Goal: Task Accomplishment & Management: Use online tool/utility

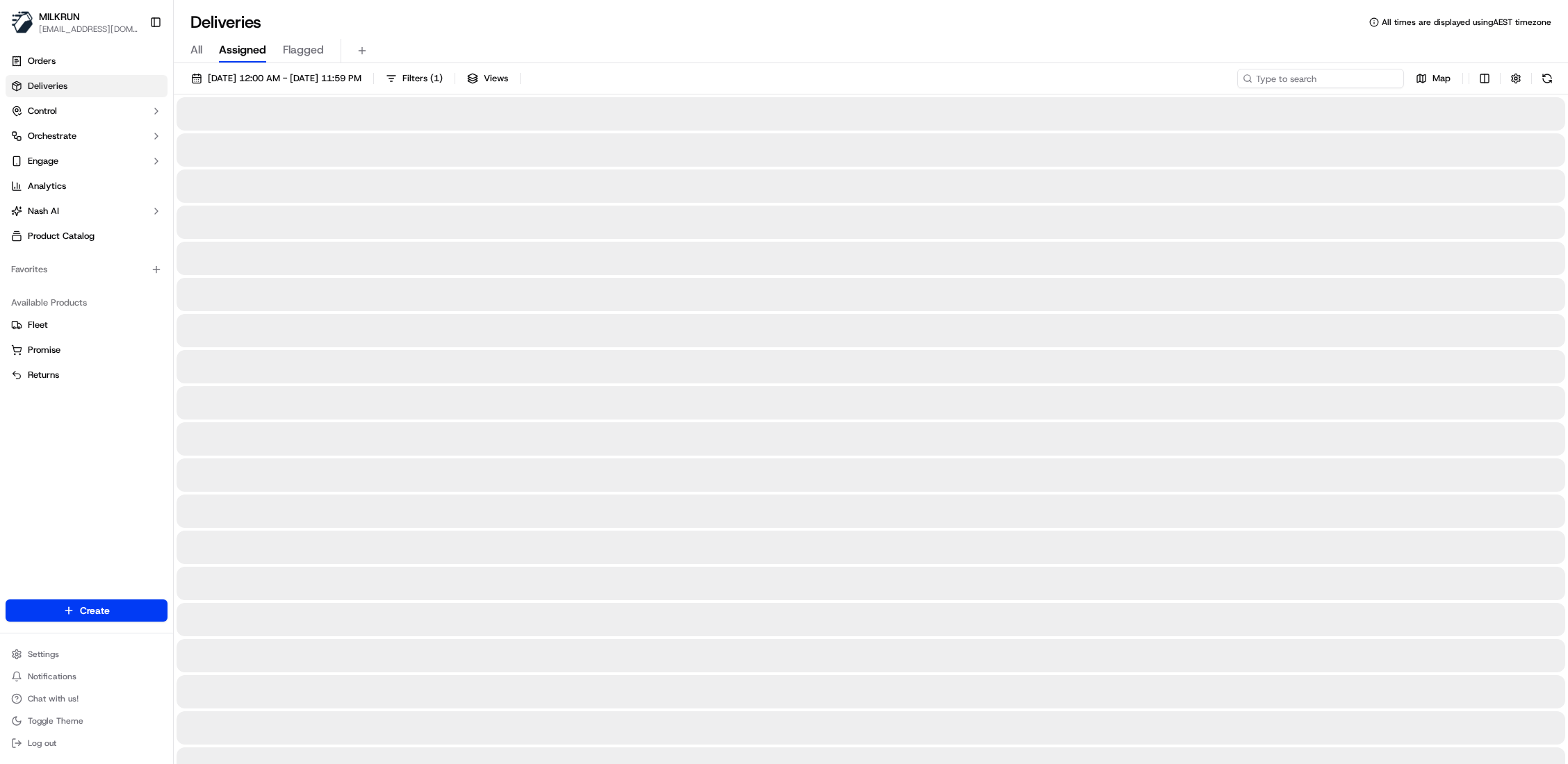
click at [1374, 78] on input at bounding box center [1321, 78] width 167 height 19
paste input "61262e26-1d18-49f5-a12c-15b1bf9312cb"
type input "61262e26-1d18-49f5-a12c-15b1bf9312cb"
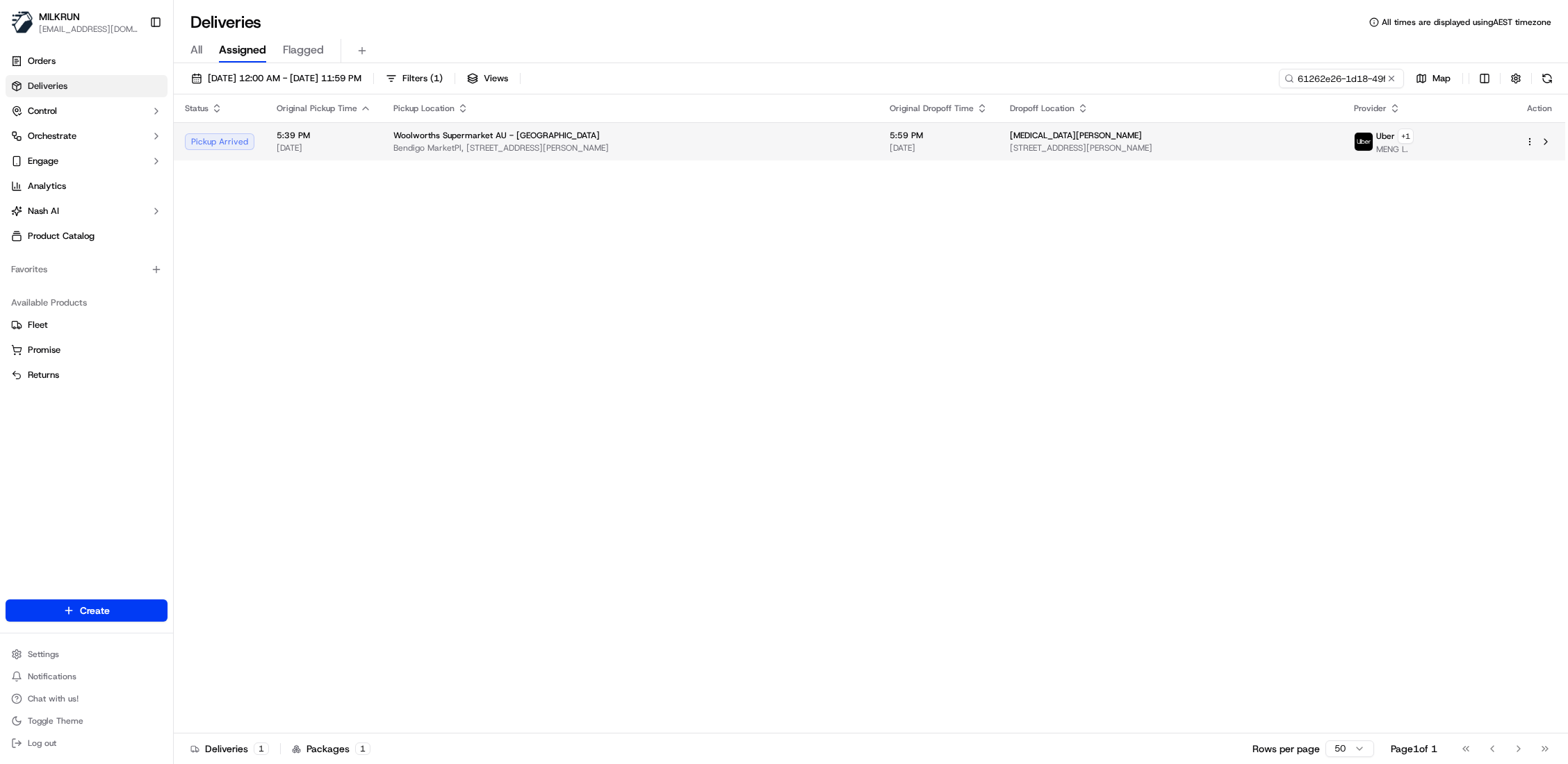
click at [559, 147] on span "Bendigo MarketPl, [STREET_ADDRESS][PERSON_NAME]" at bounding box center [630, 148] width 474 height 11
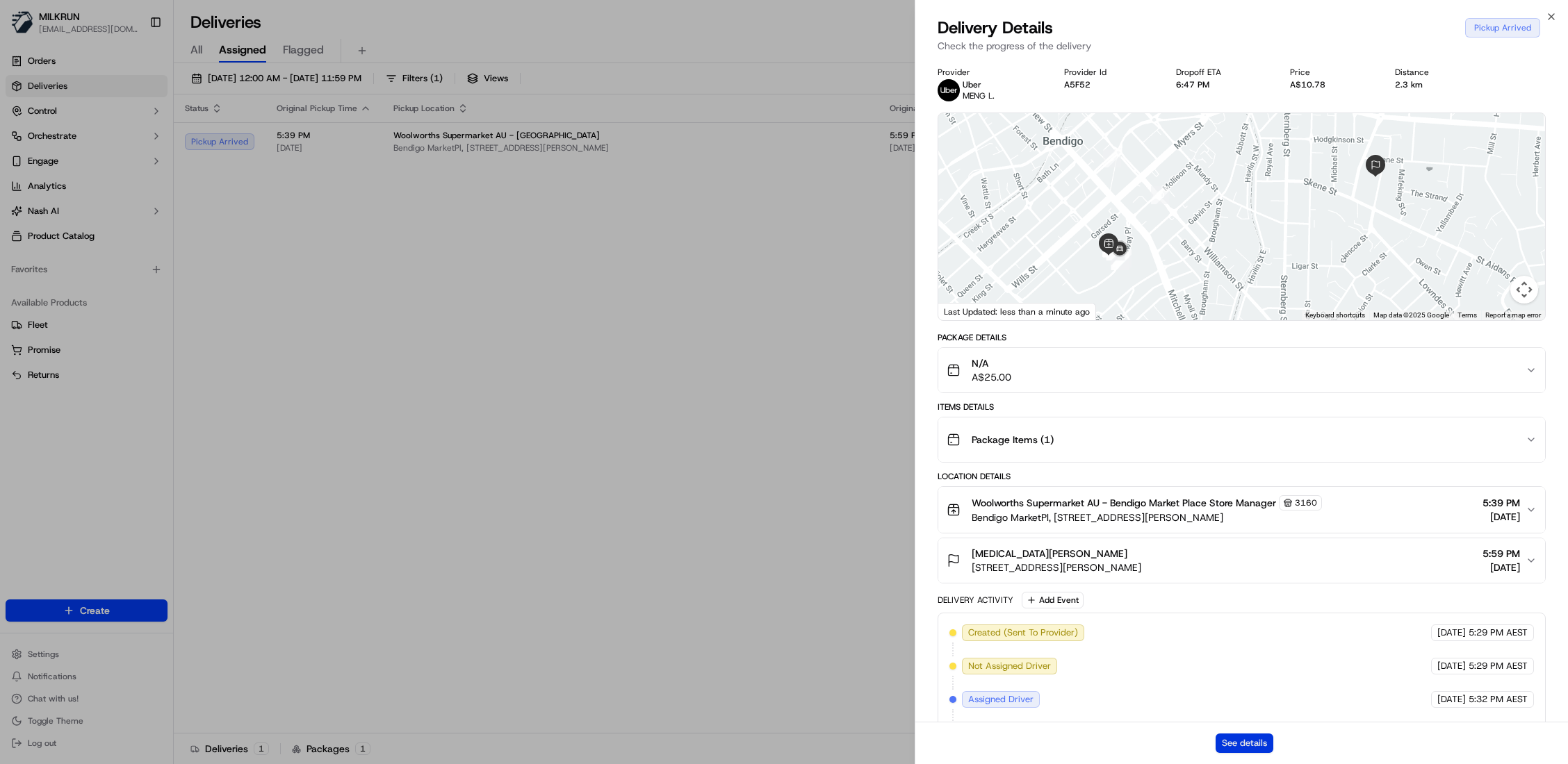
click at [1254, 743] on button "See details" at bounding box center [1244, 743] width 58 height 19
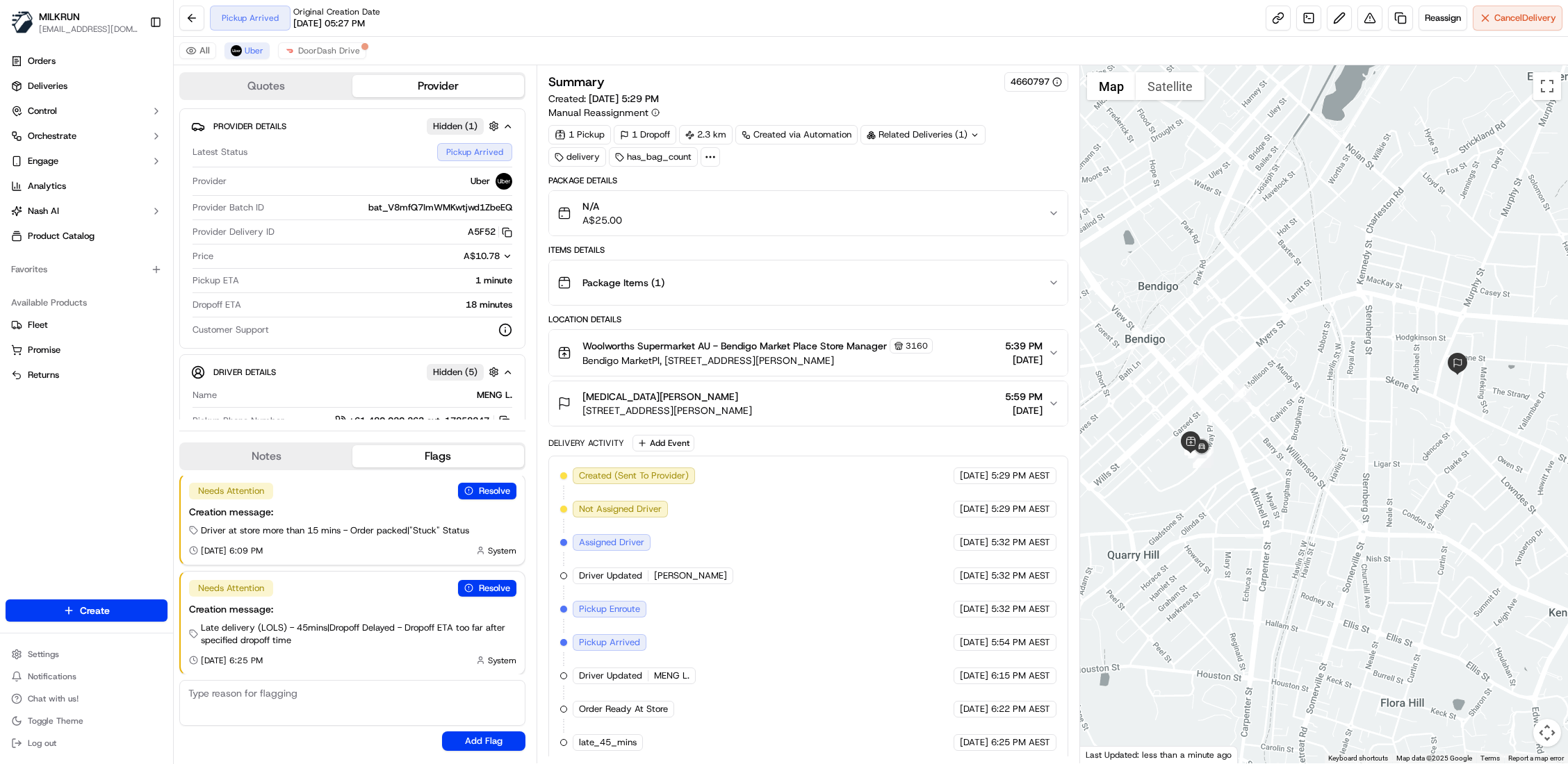
scroll to position [15, 0]
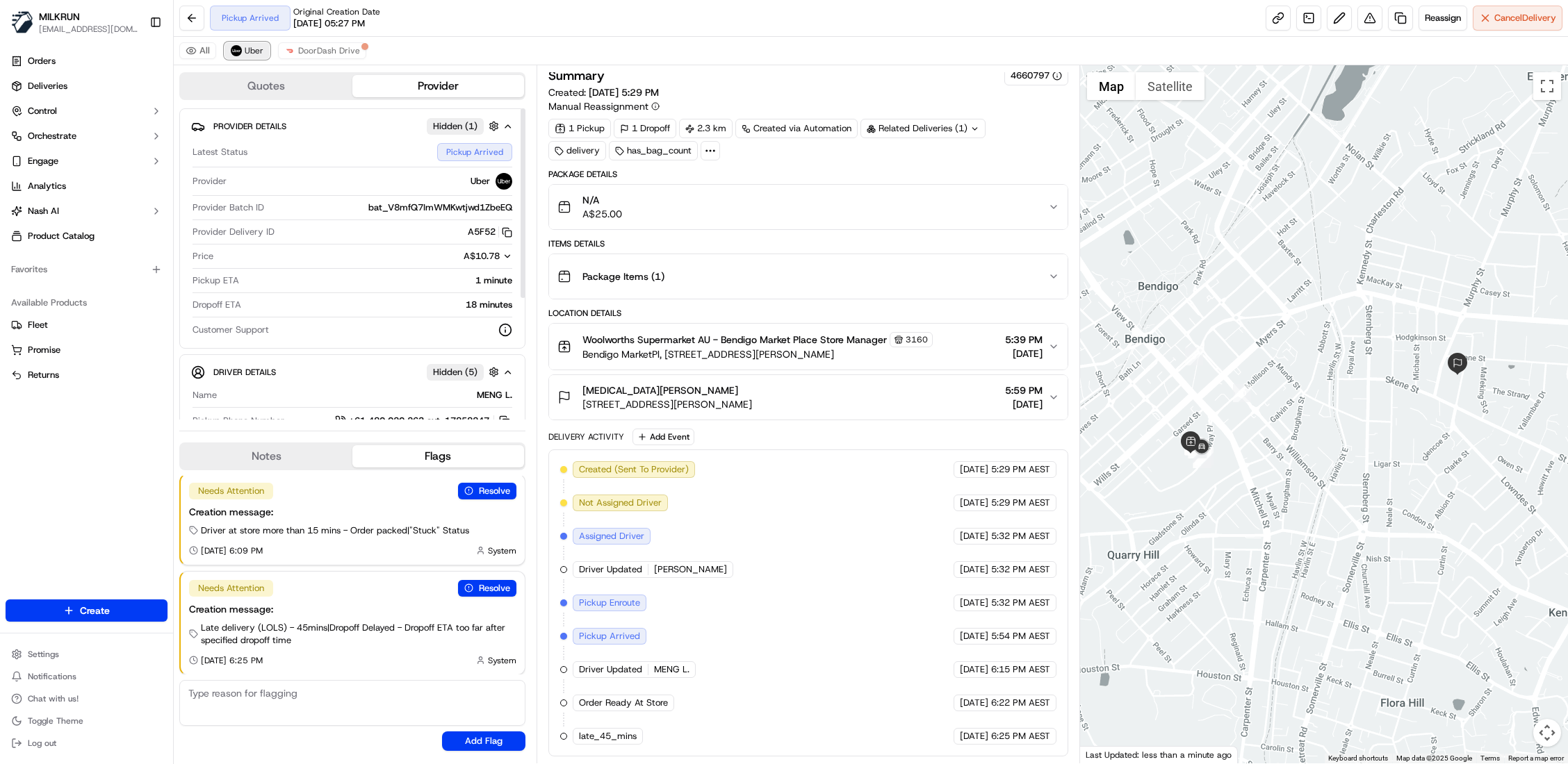
click at [246, 54] on span "Uber" at bounding box center [254, 51] width 19 height 11
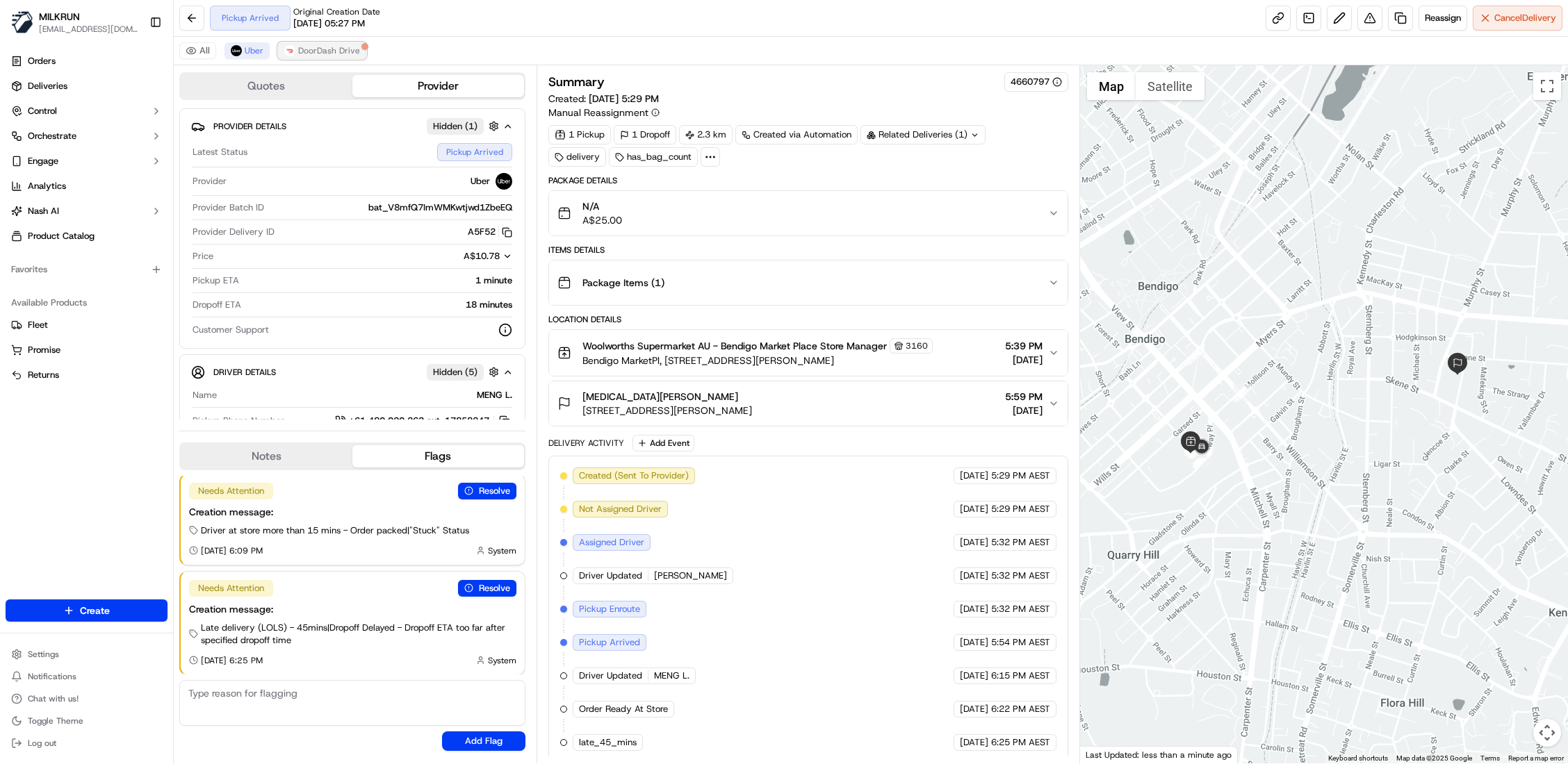
click at [317, 52] on span "DoorDash Drive" at bounding box center [328, 51] width 62 height 11
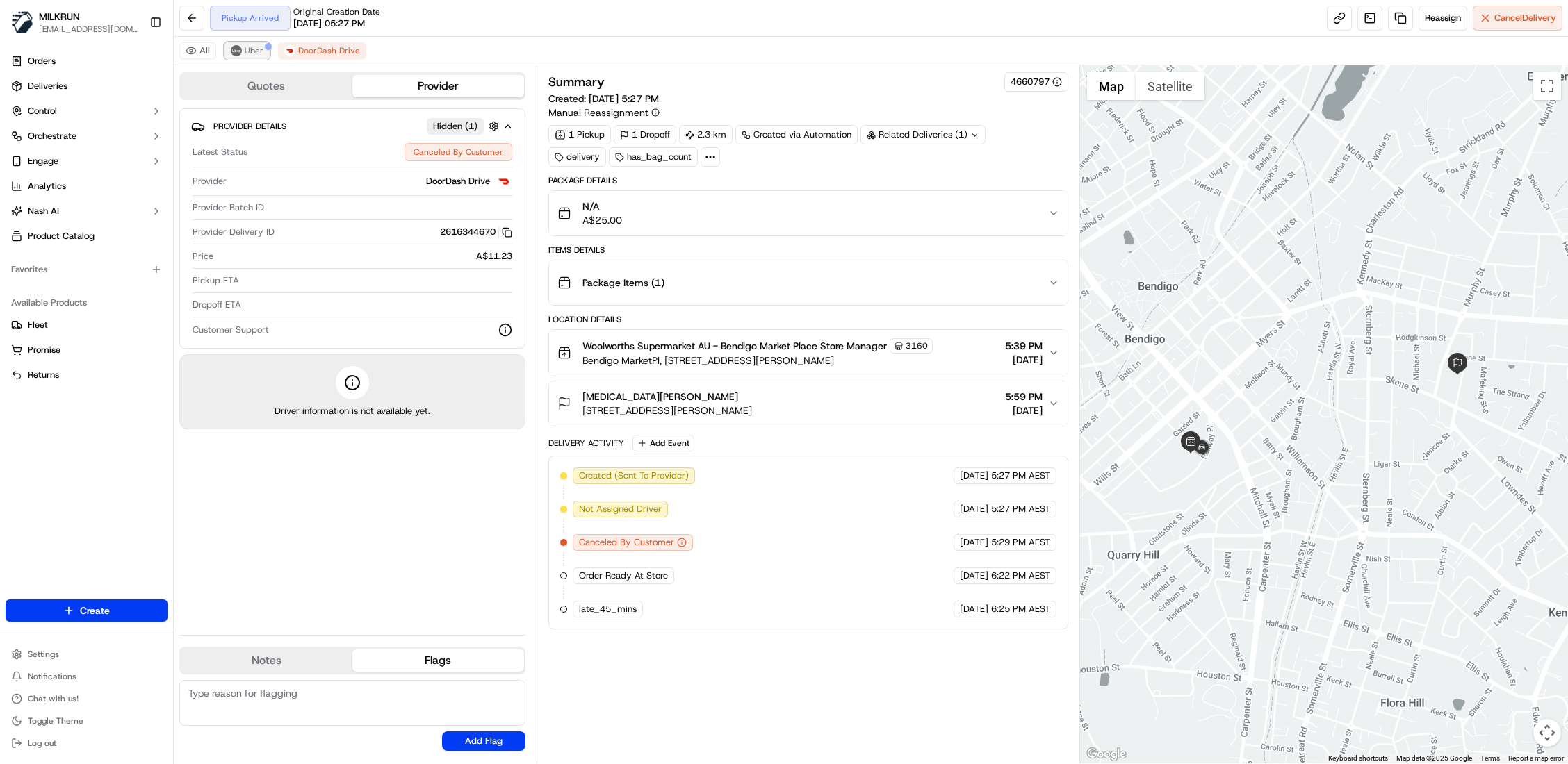
click at [242, 48] on button "Uber" at bounding box center [247, 50] width 45 height 16
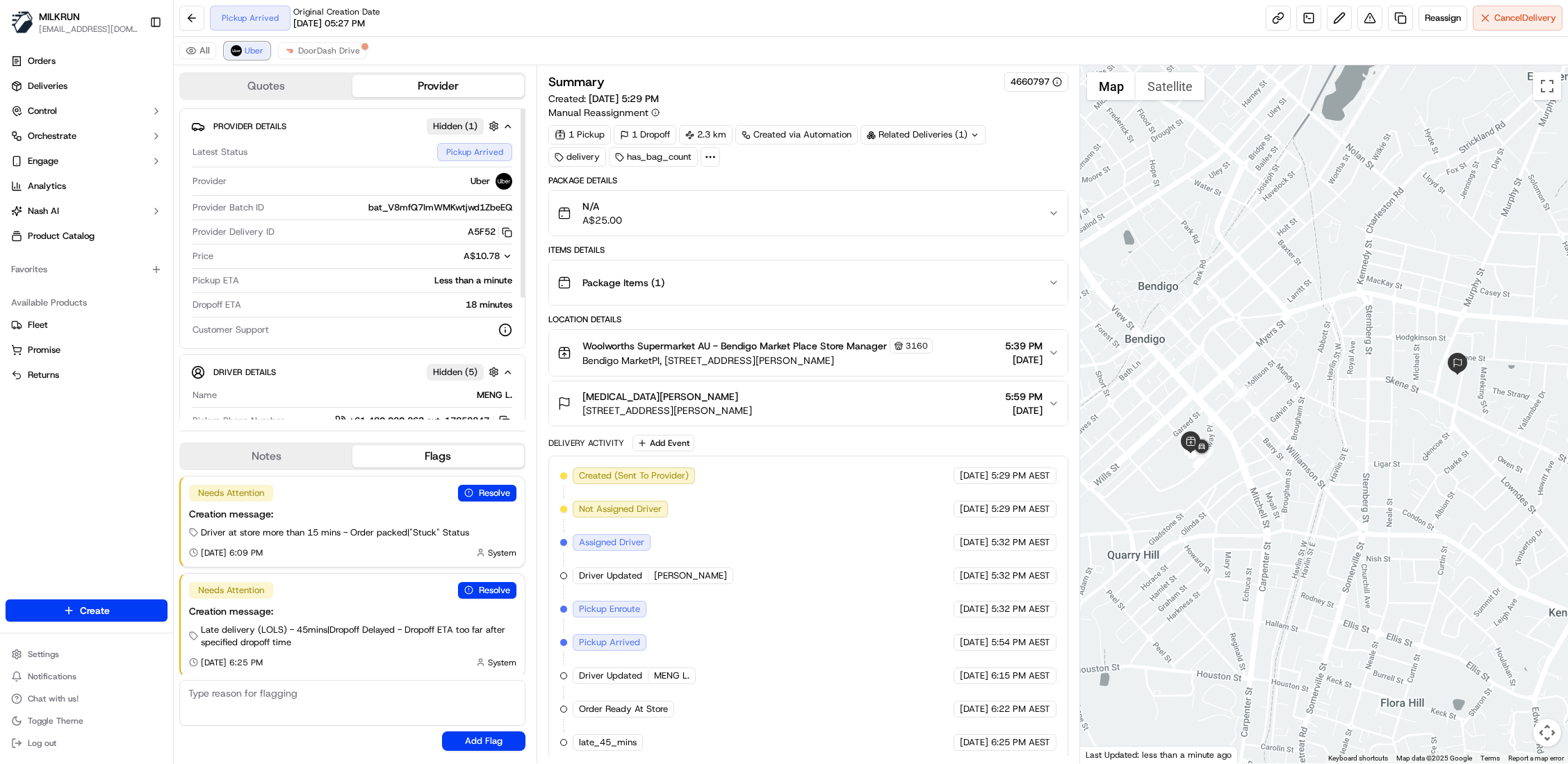
scroll to position [15, 0]
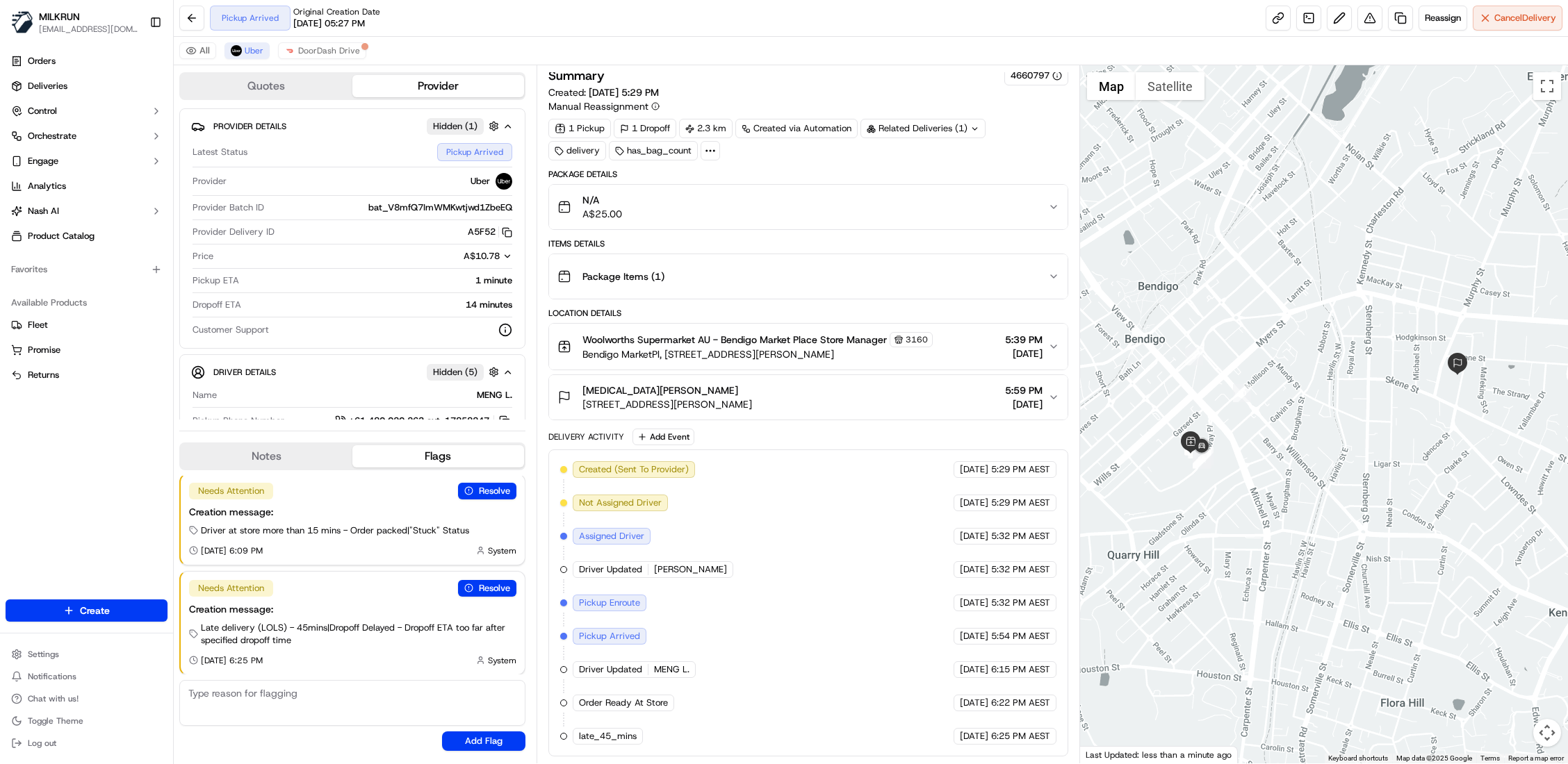
scroll to position [15, 0]
click at [1447, 19] on span "Reassign" at bounding box center [1443, 18] width 36 height 12
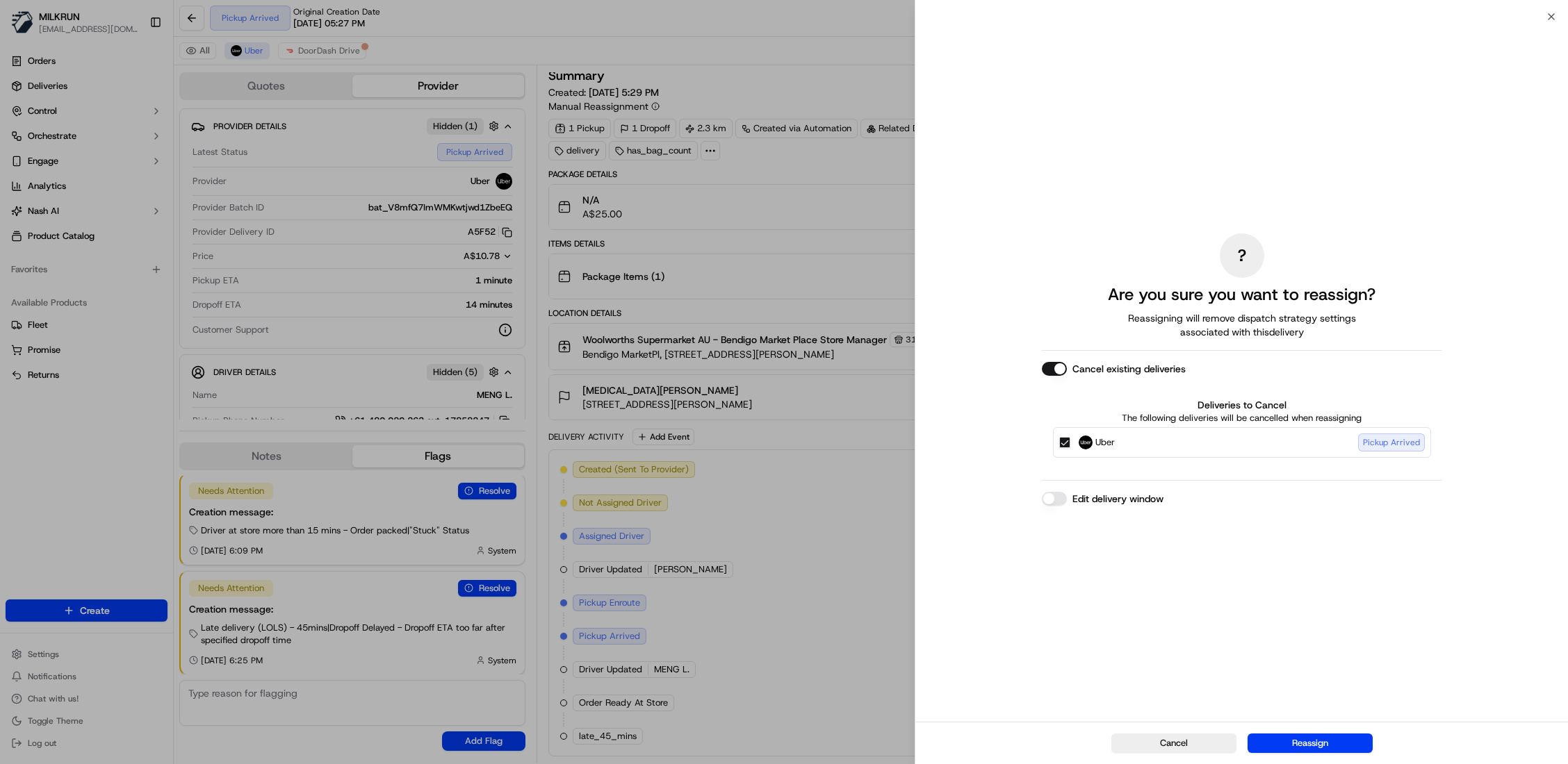
click at [1051, 369] on button "Cancel existing deliveries" at bounding box center [1055, 369] width 25 height 14
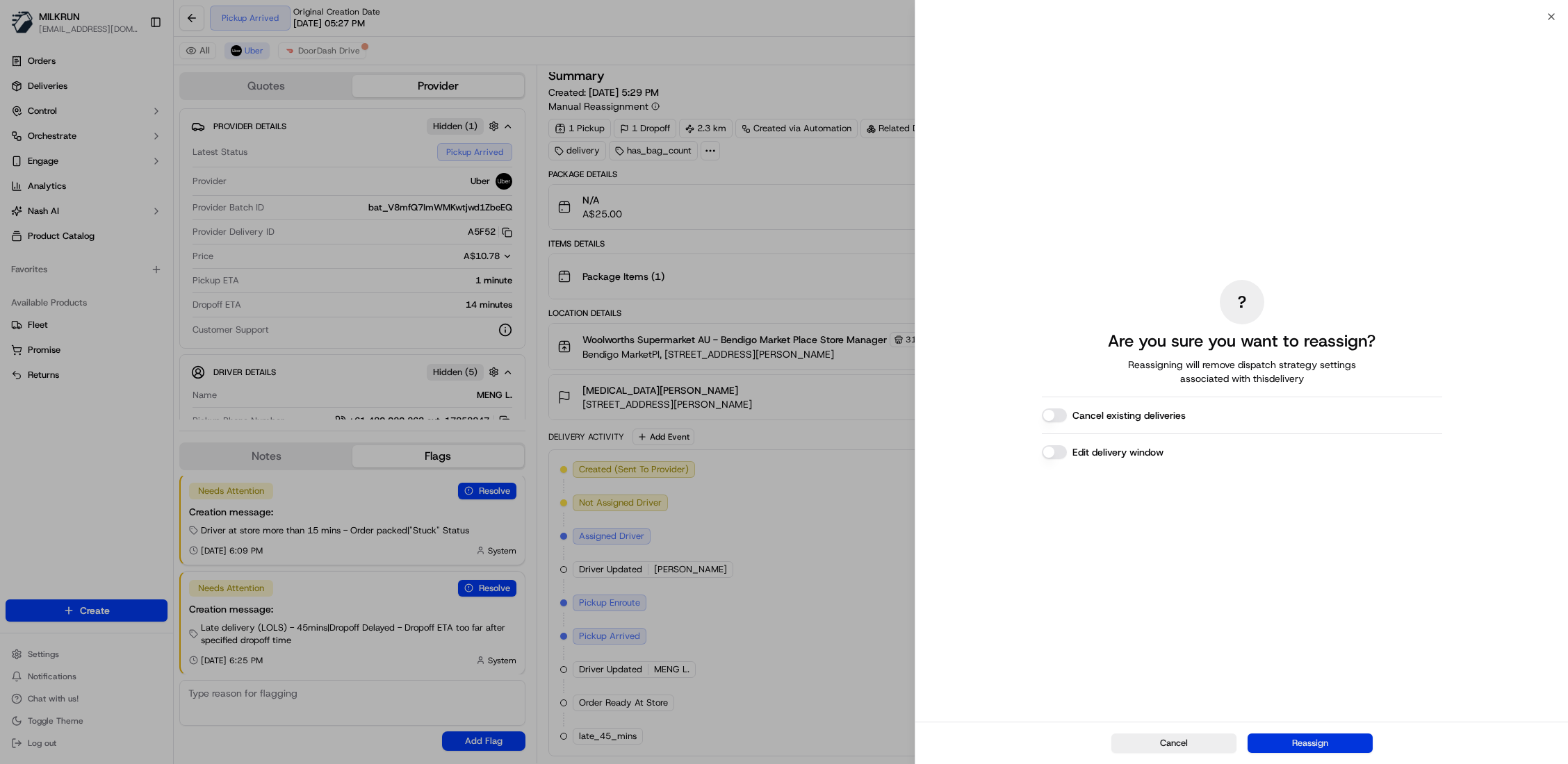
click at [1310, 747] on button "Reassign" at bounding box center [1310, 743] width 125 height 19
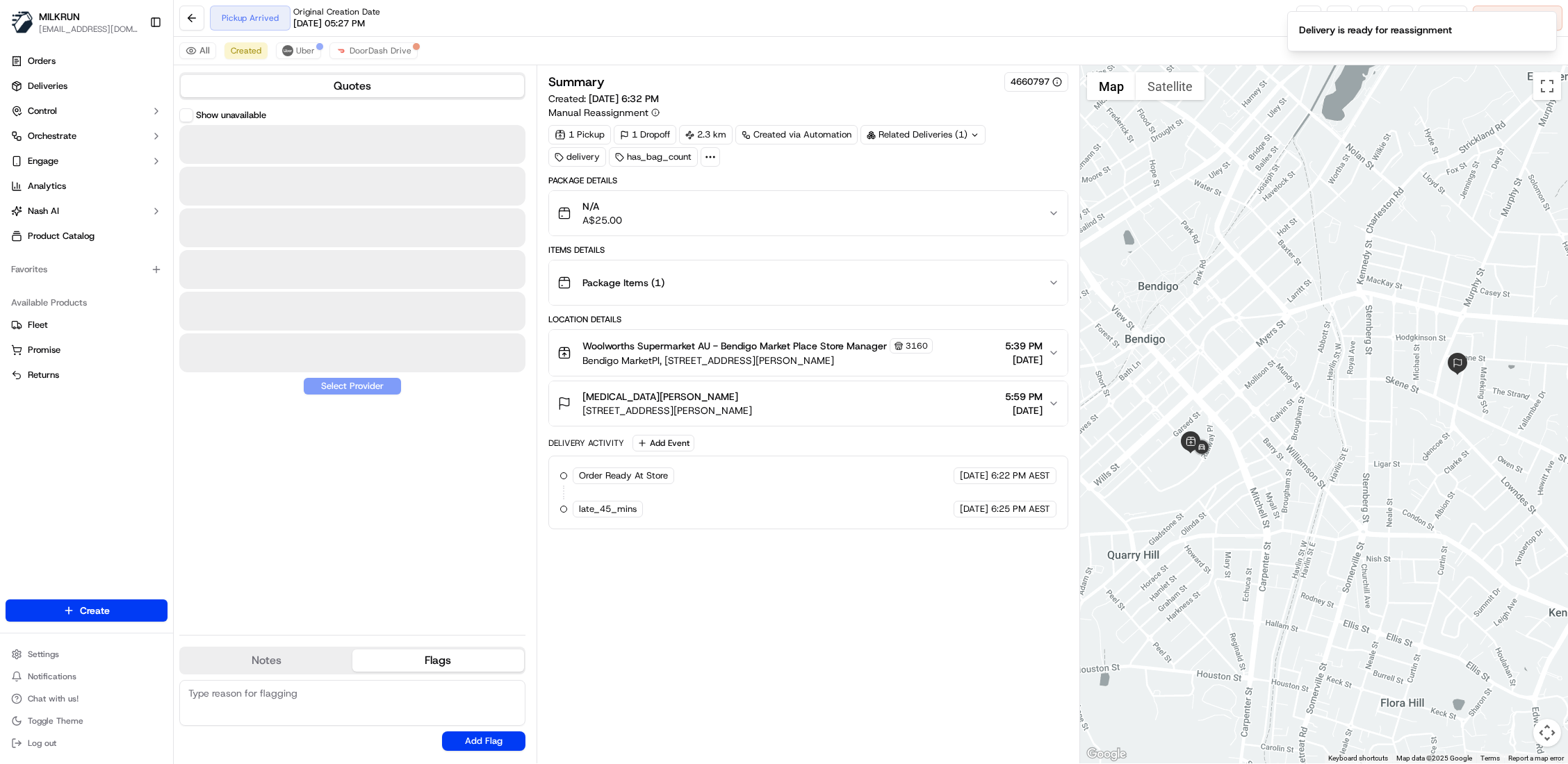
scroll to position [0, 0]
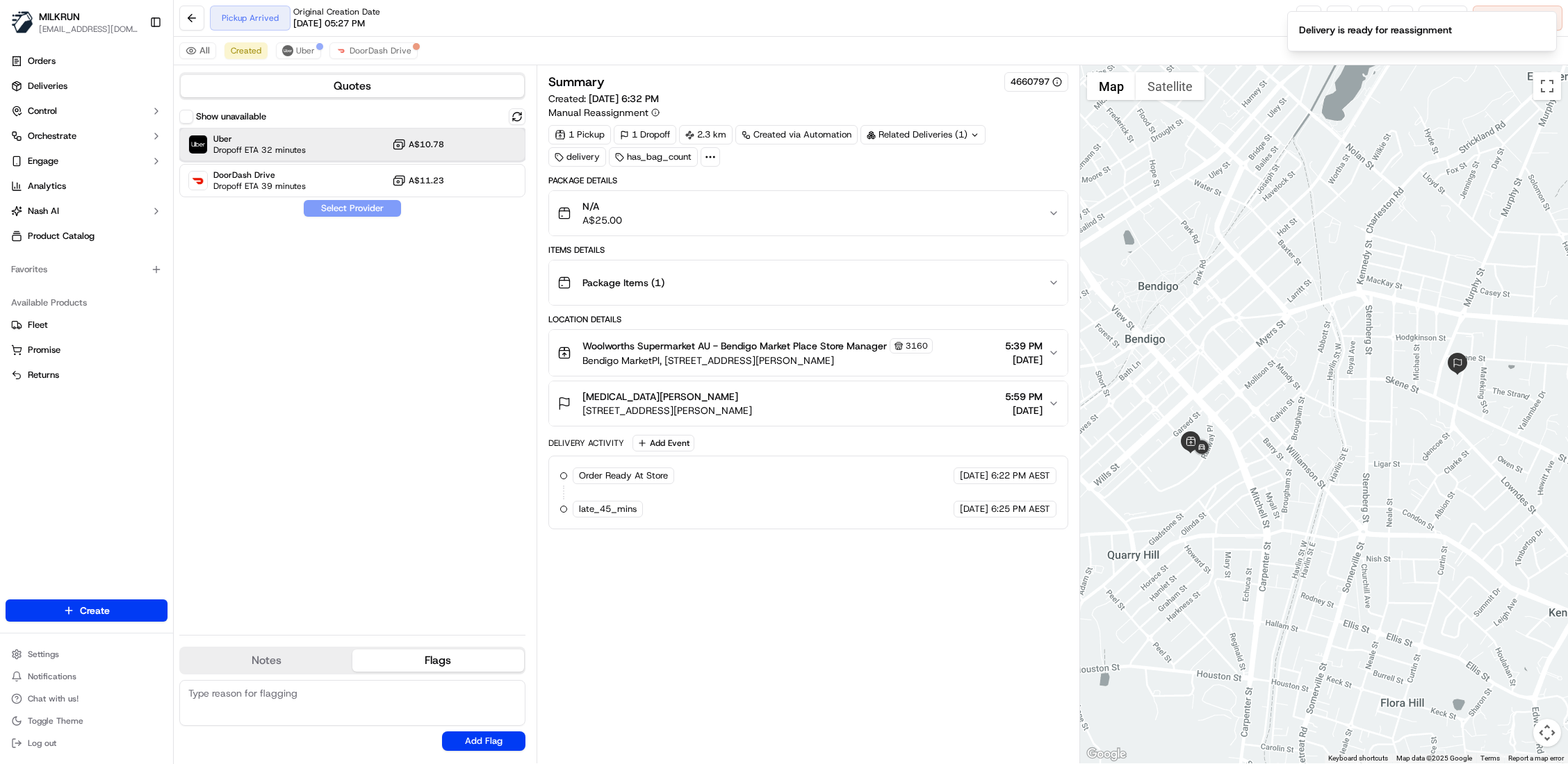
click at [285, 139] on span "Uber" at bounding box center [260, 139] width 93 height 11
click at [329, 206] on button "Assign Provider" at bounding box center [352, 208] width 99 height 16
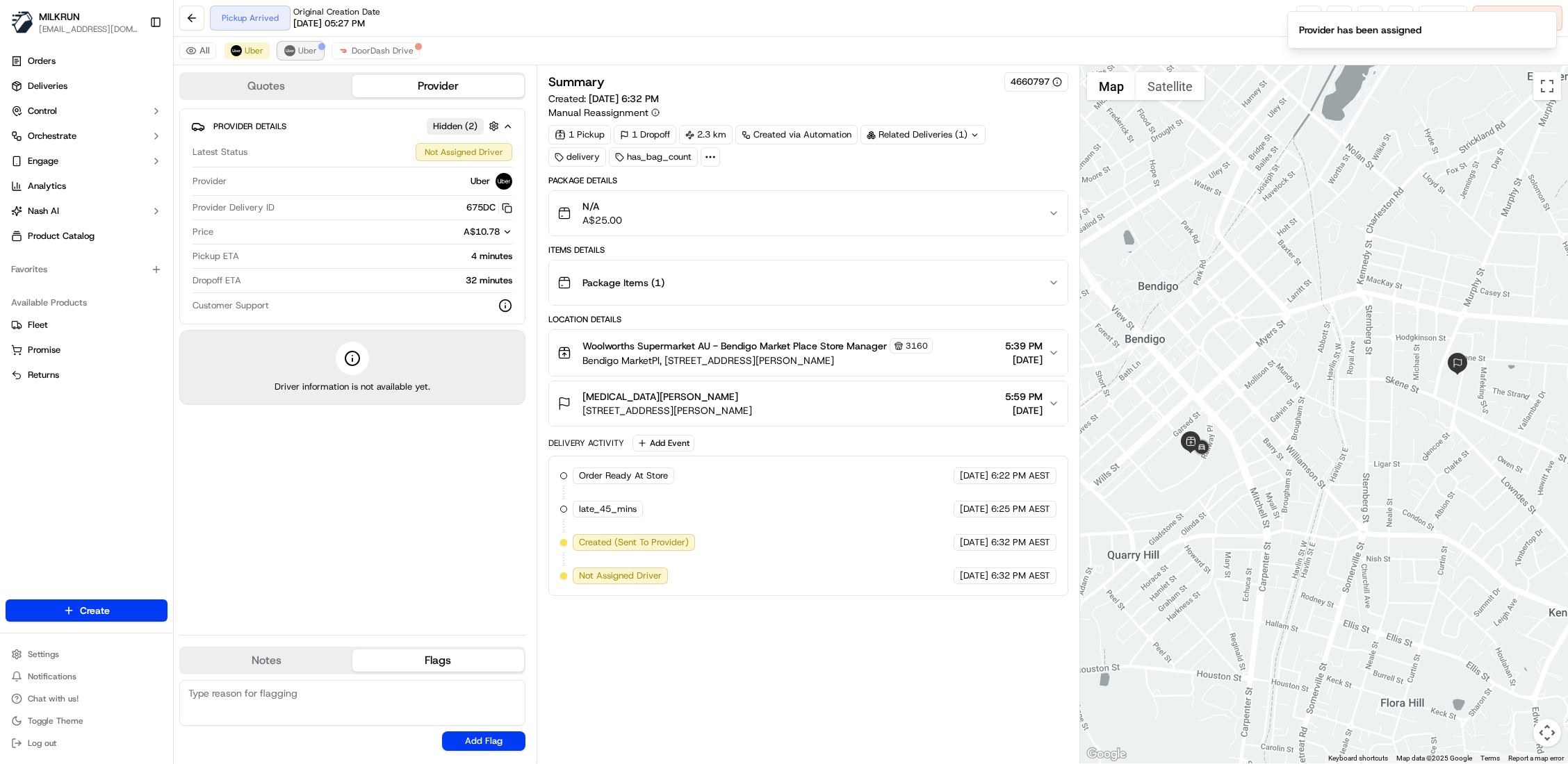
click at [309, 53] on span "Uber" at bounding box center [307, 51] width 19 height 11
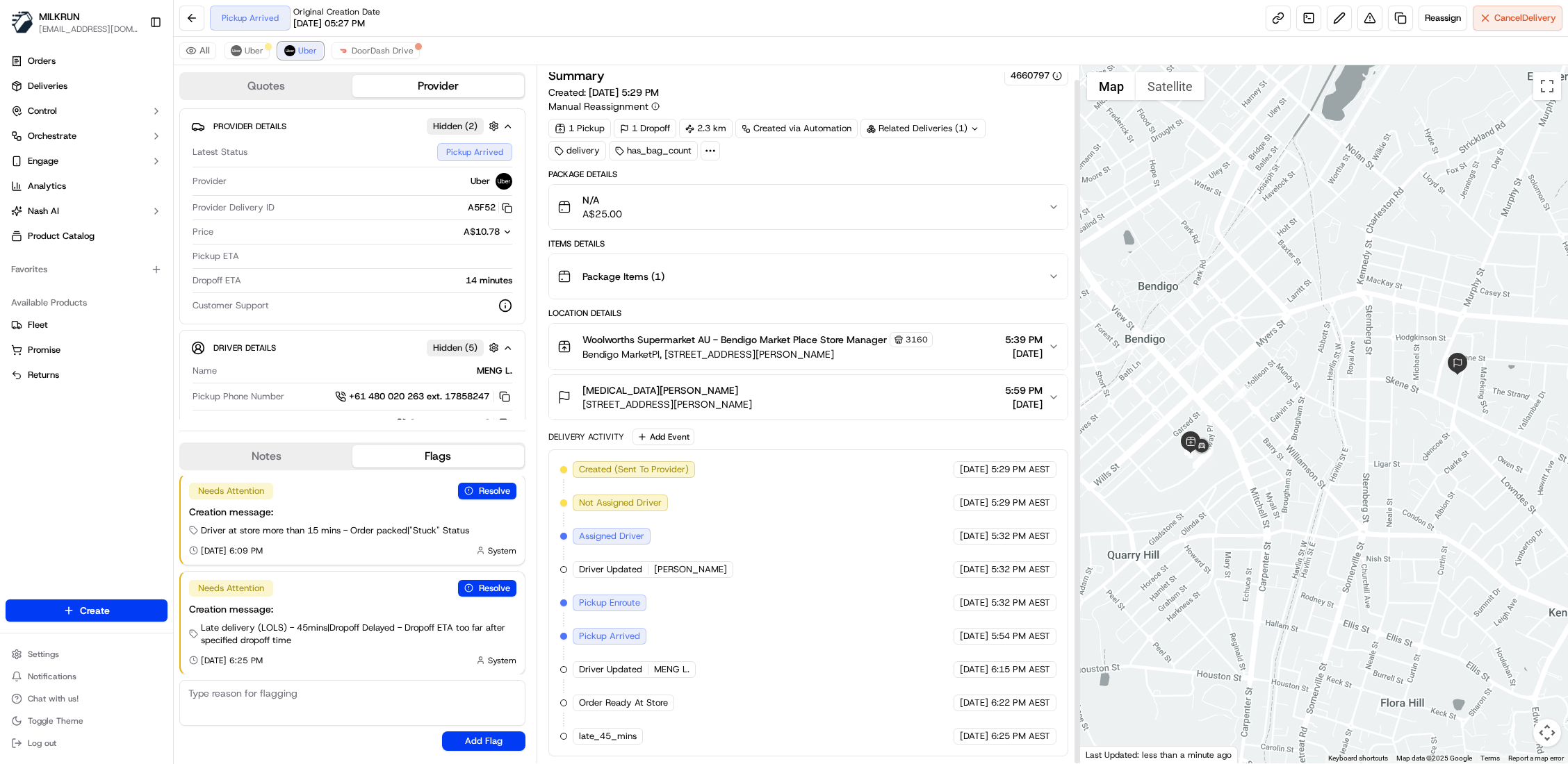
scroll to position [15, 0]
click at [293, 55] on button "Uber" at bounding box center [300, 50] width 45 height 16
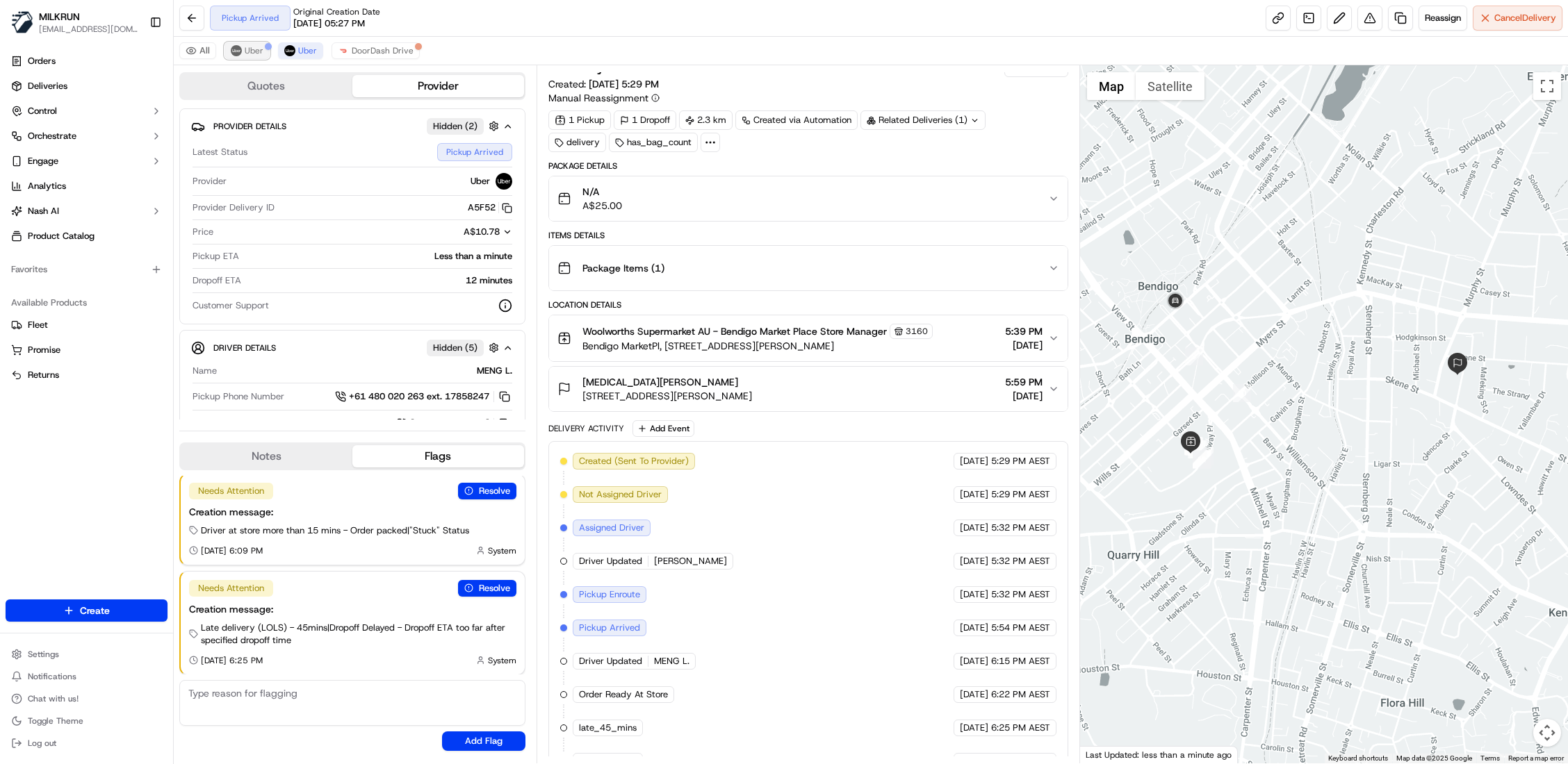
click at [251, 53] on span "Uber" at bounding box center [254, 51] width 19 height 11
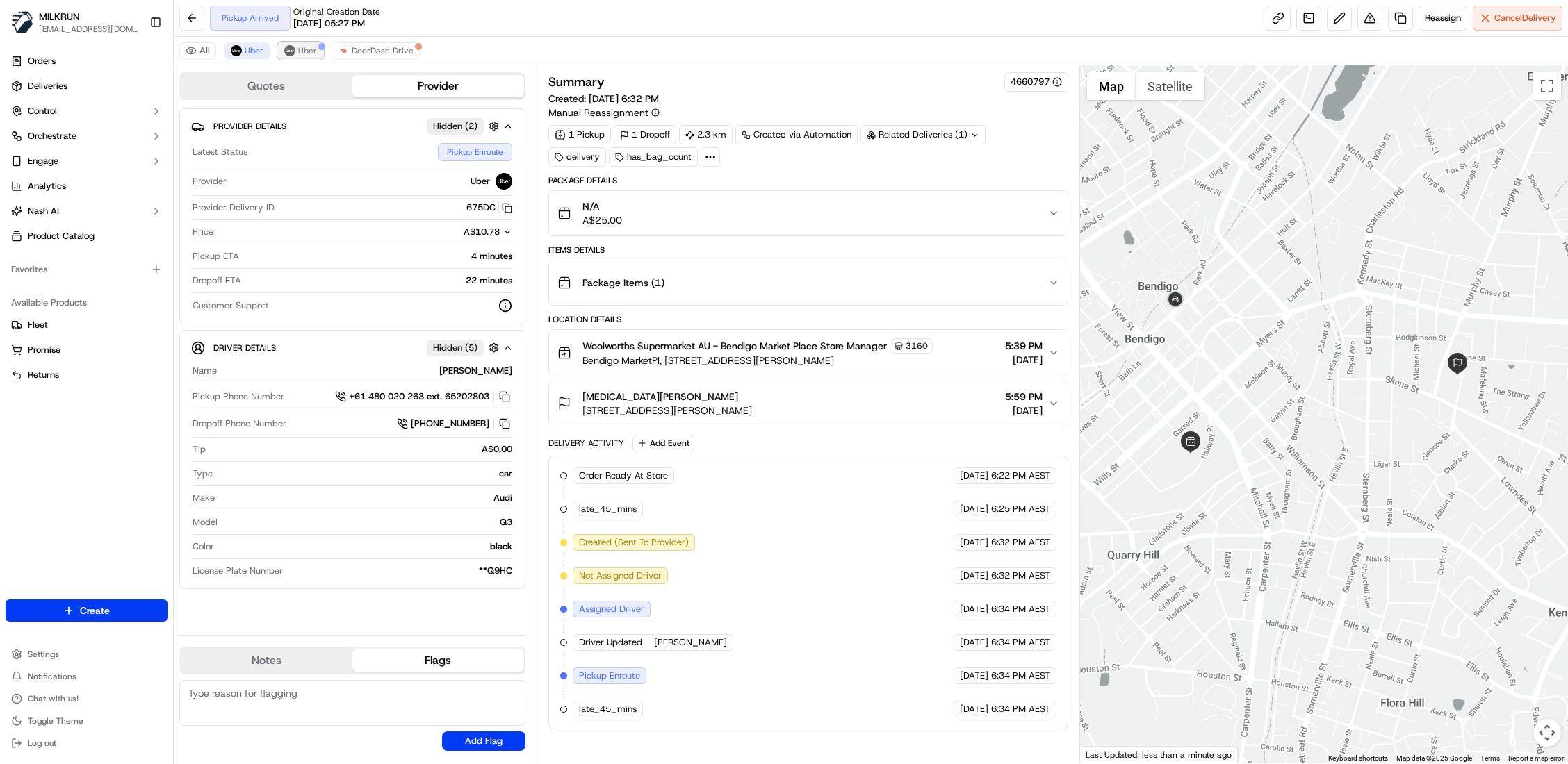
click at [320, 55] on button "Uber" at bounding box center [300, 50] width 45 height 16
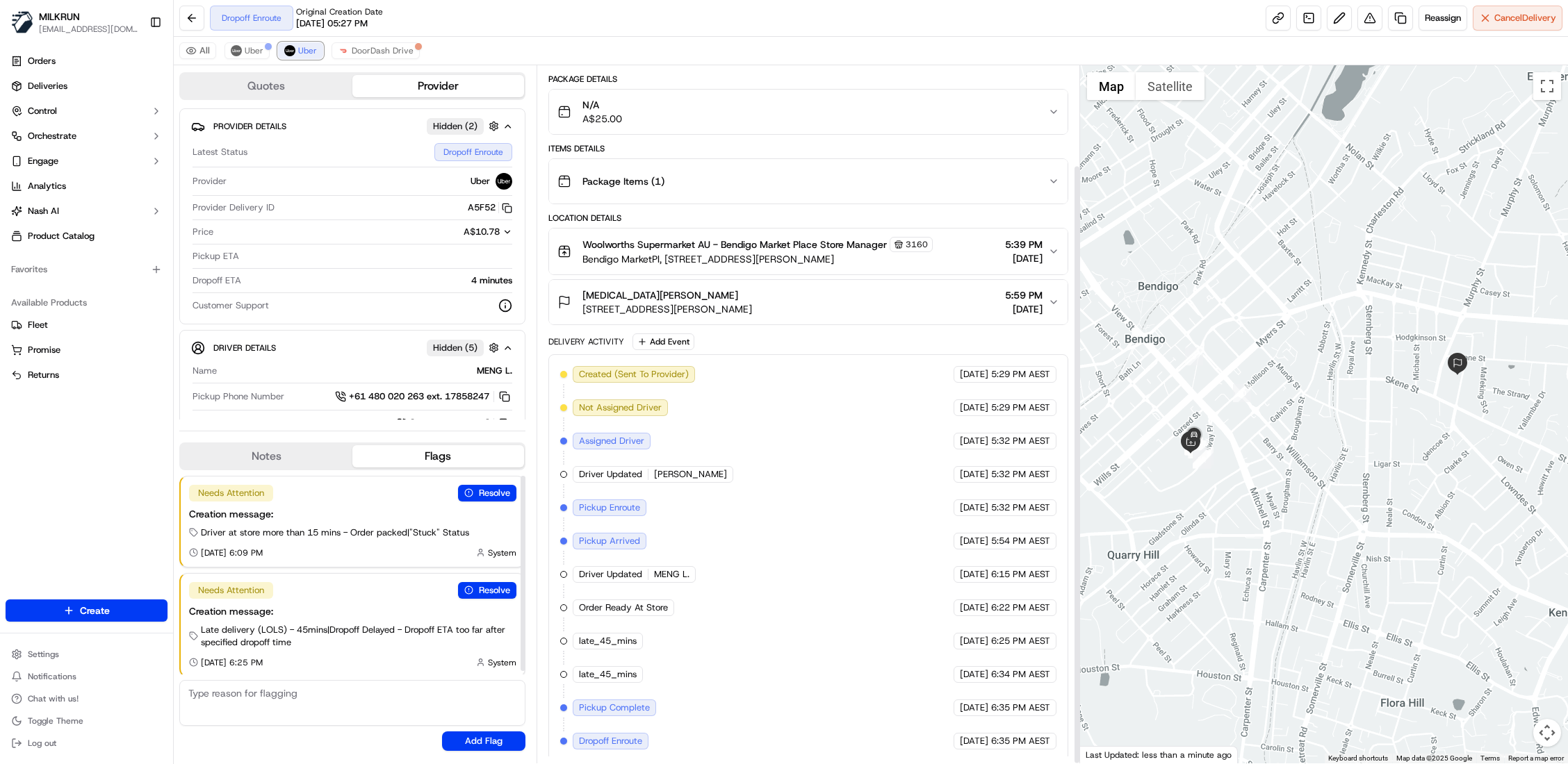
scroll to position [115, 0]
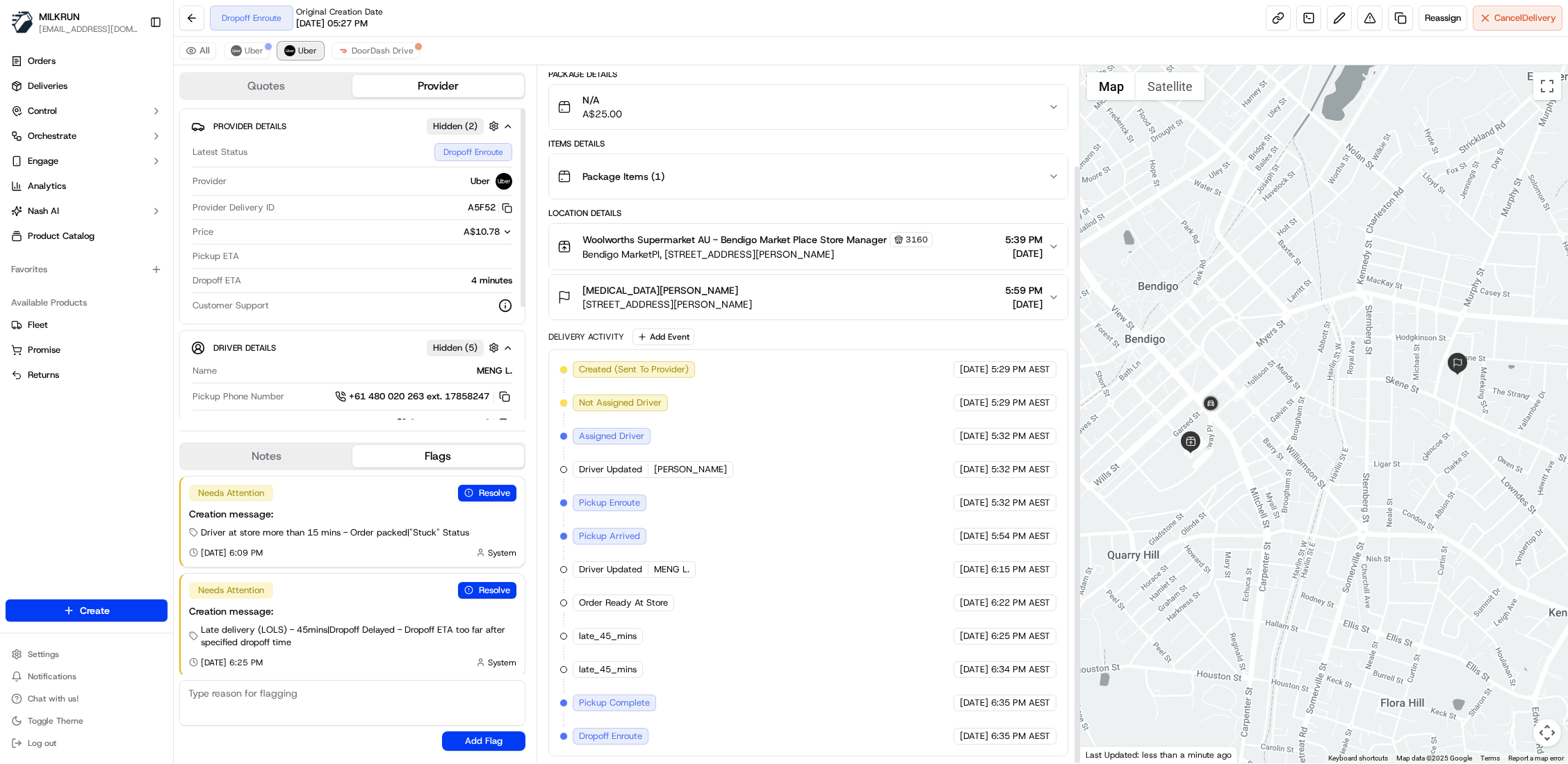
click at [312, 49] on span "Uber" at bounding box center [307, 51] width 19 height 11
click at [238, 53] on img at bounding box center [236, 51] width 11 height 11
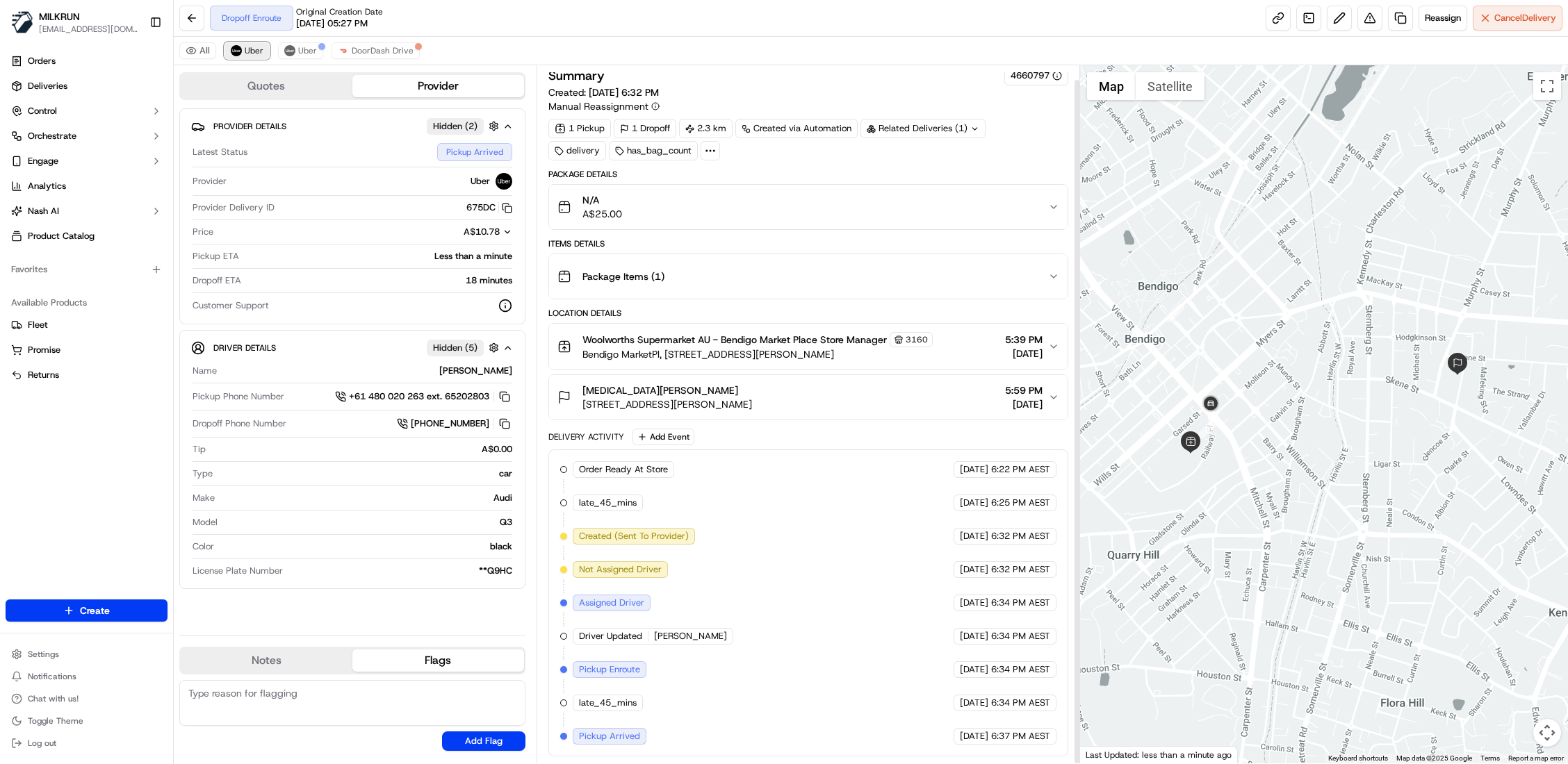
scroll to position [15, 0]
click at [1510, 19] on span "Cancel Delivery" at bounding box center [1525, 18] width 62 height 12
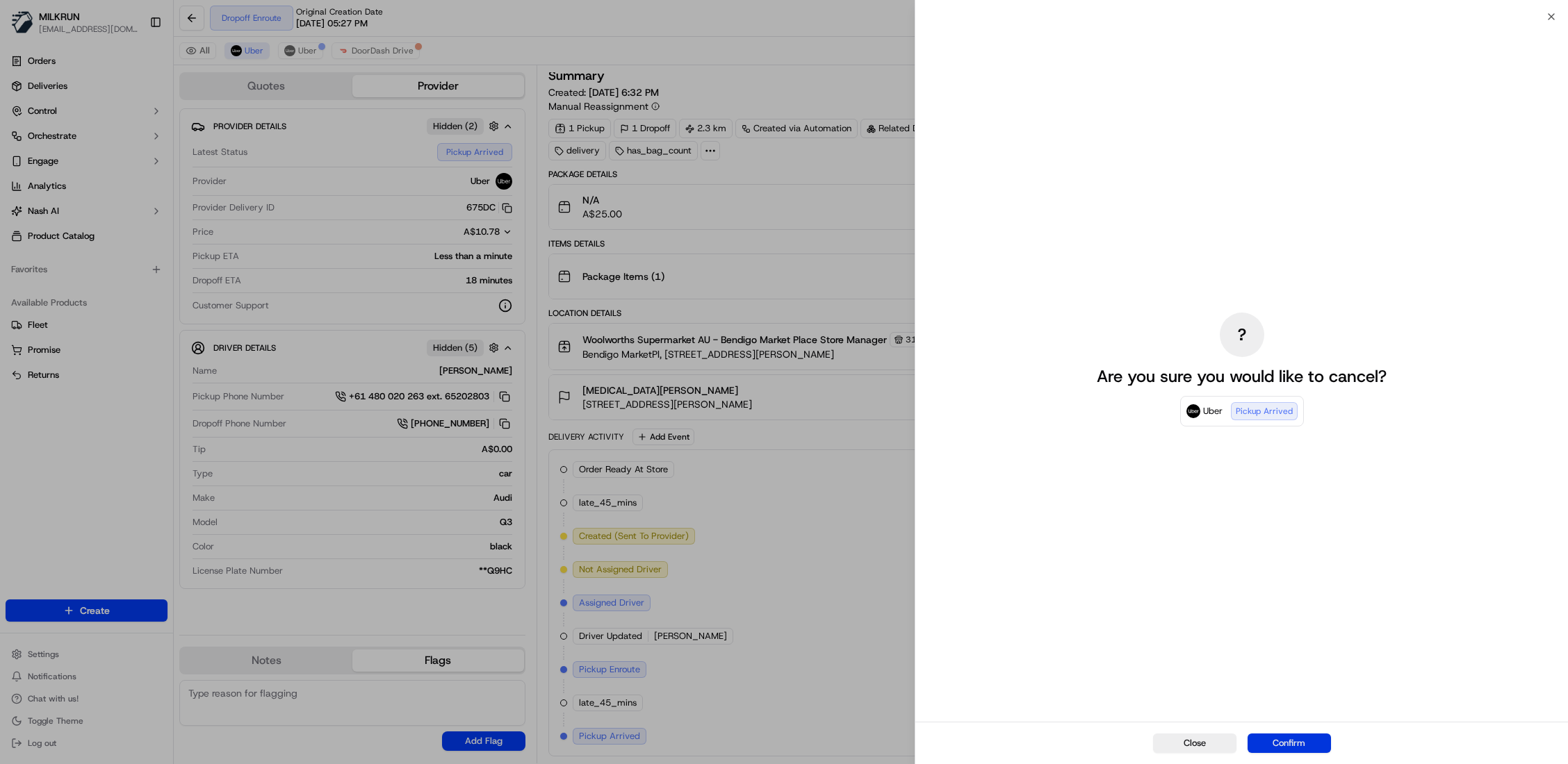
click at [1283, 739] on button "Confirm" at bounding box center [1289, 743] width 83 height 19
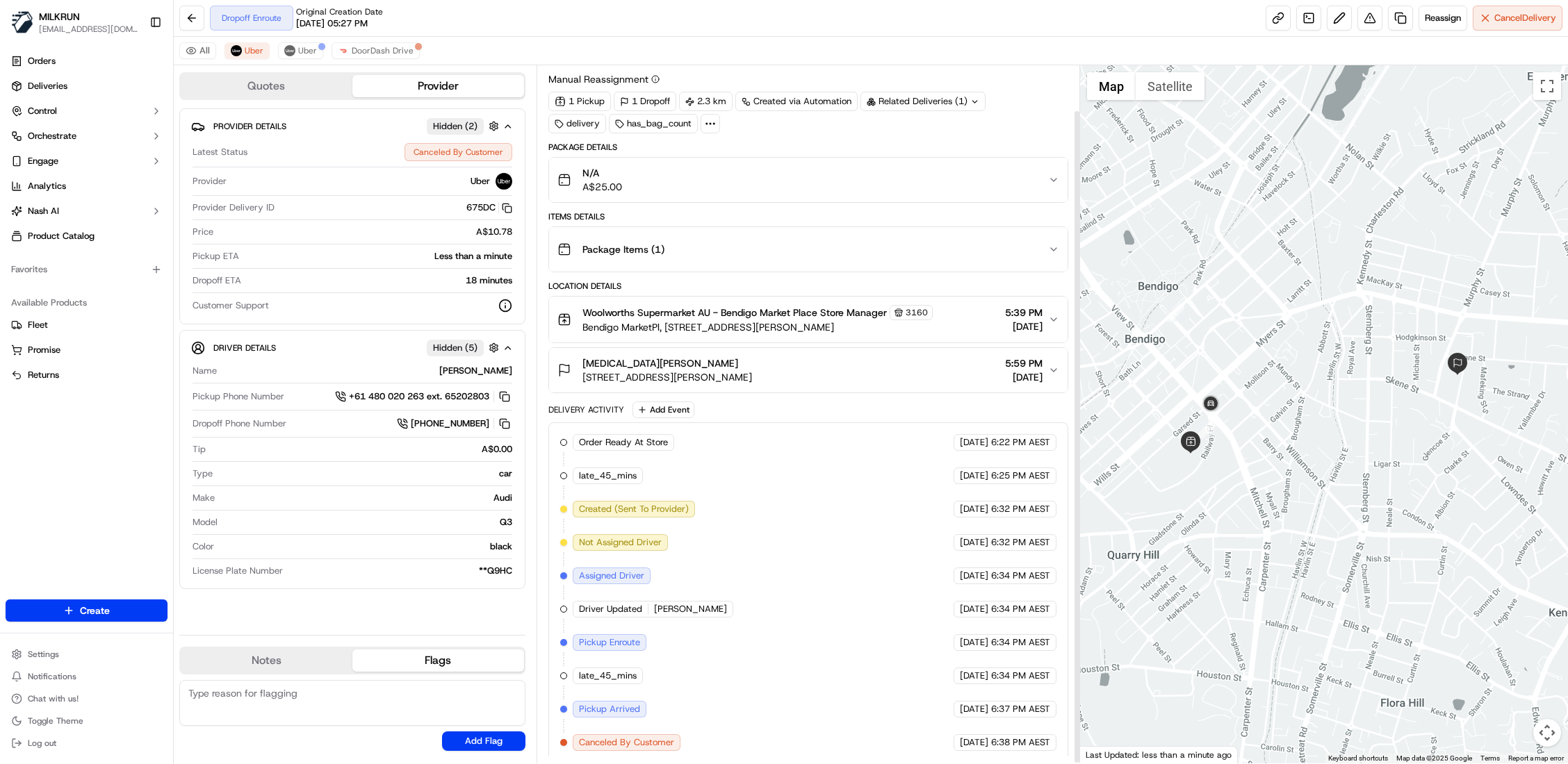
scroll to position [48, 0]
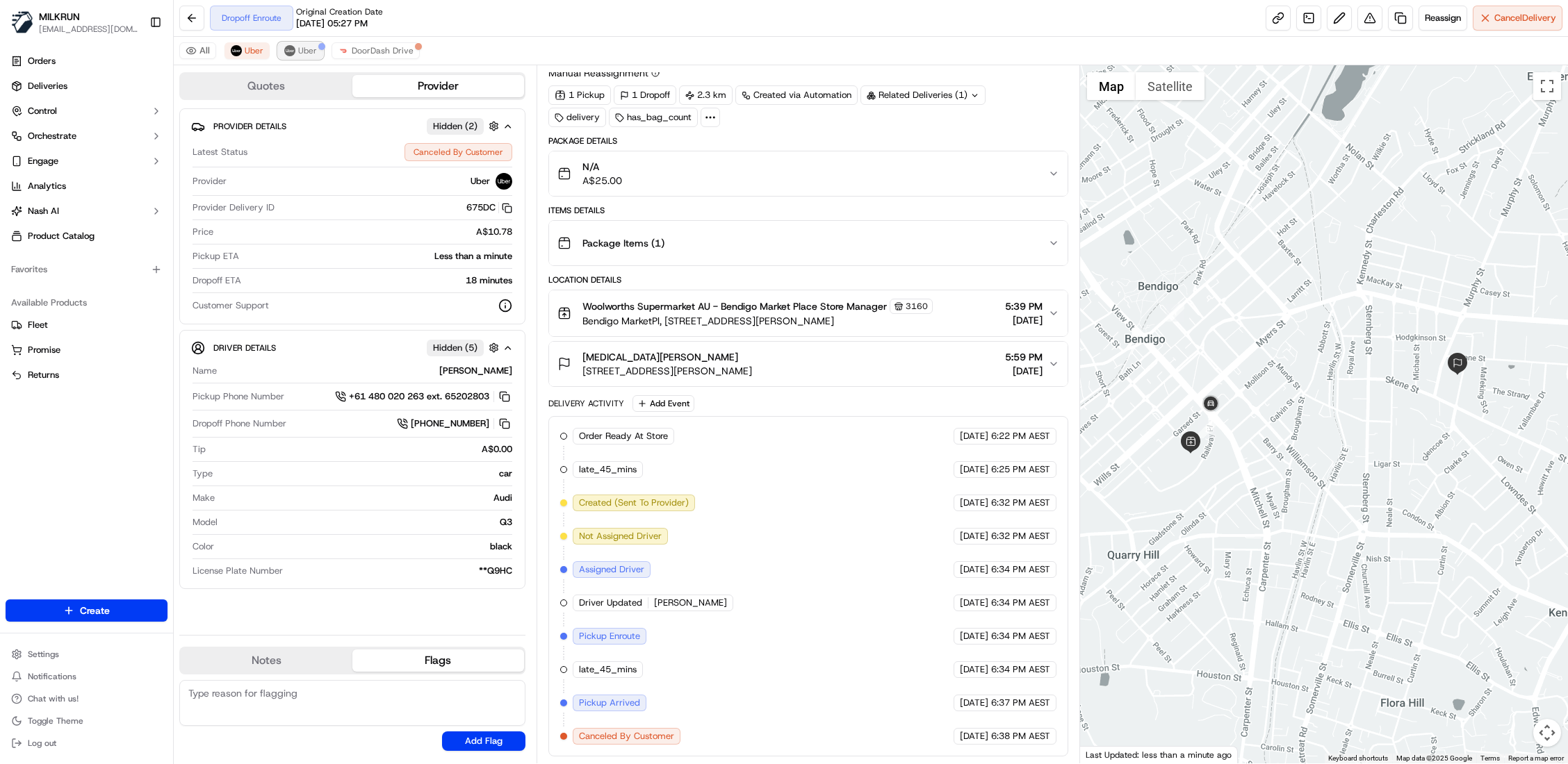
click at [307, 55] on span "Uber" at bounding box center [307, 51] width 19 height 11
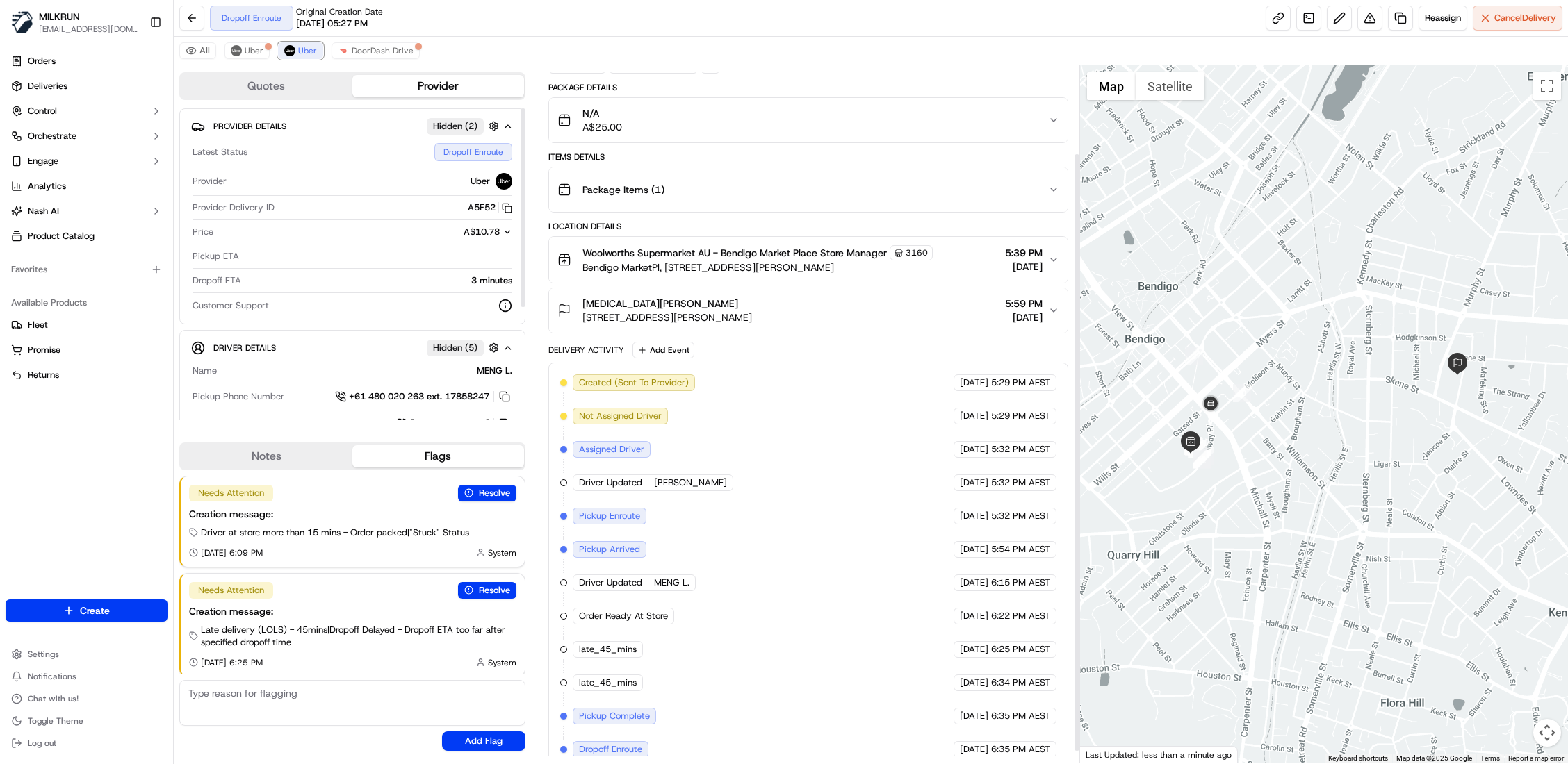
scroll to position [115, 0]
